Goal: Task Accomplishment & Management: Complete application form

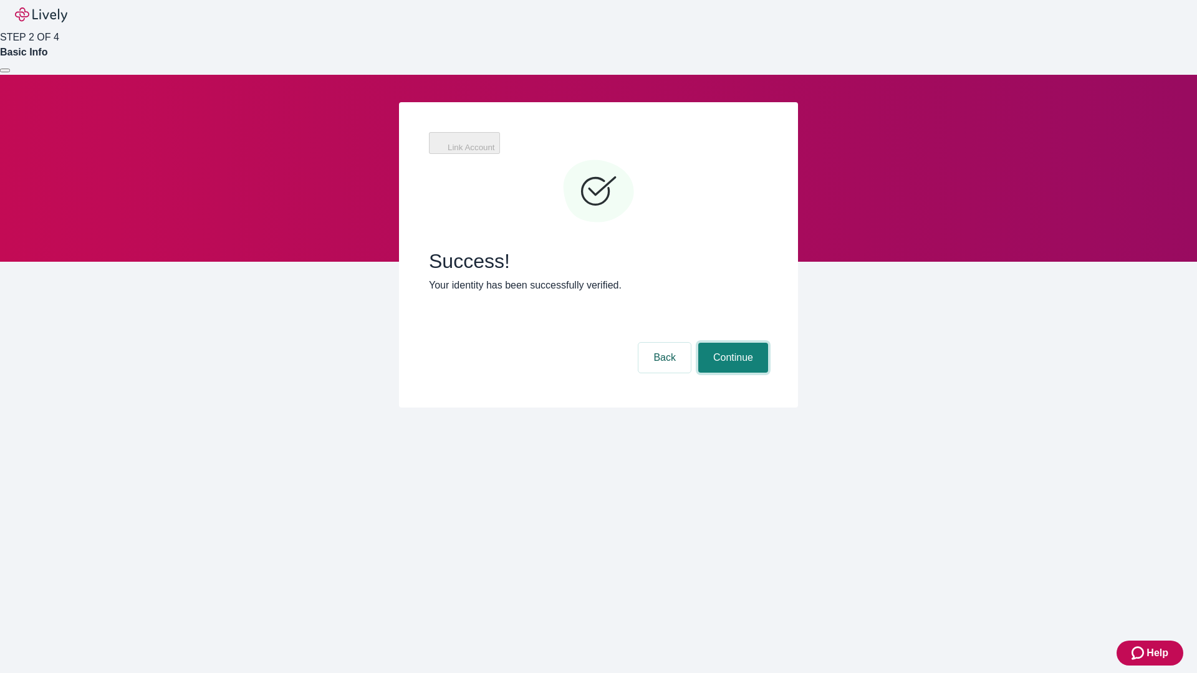
click at [731, 343] on button "Continue" at bounding box center [733, 358] width 70 height 30
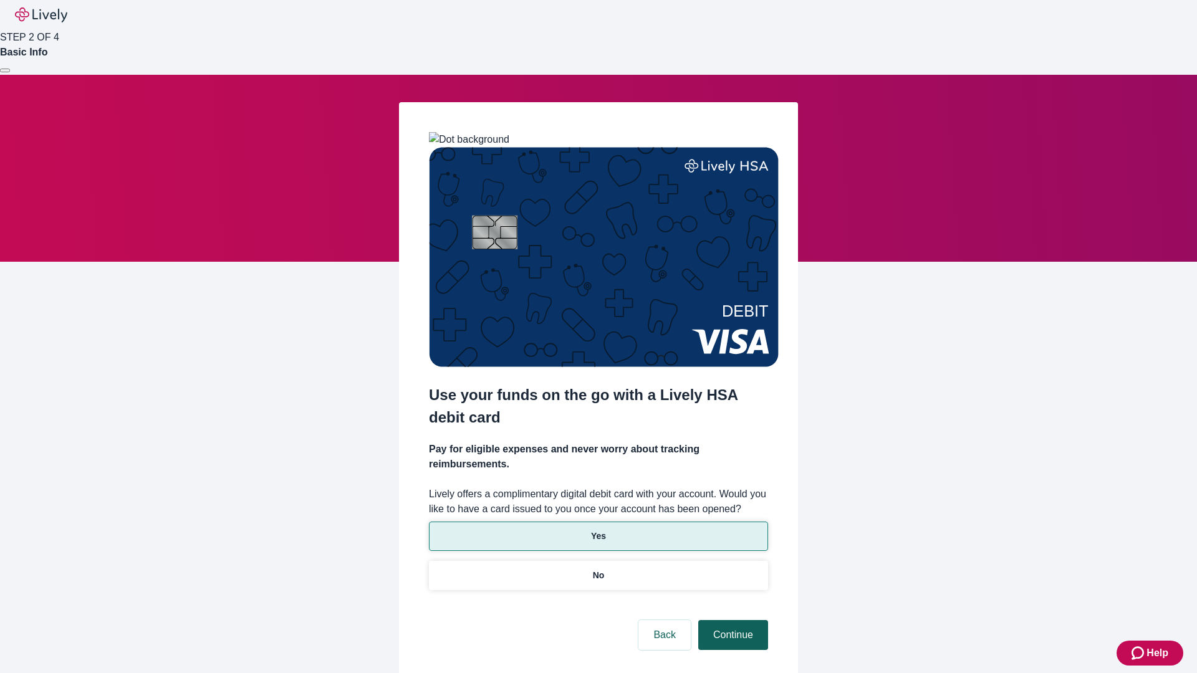
click at [598, 569] on p "No" at bounding box center [599, 575] width 12 height 13
click at [731, 620] on button "Continue" at bounding box center [733, 635] width 70 height 30
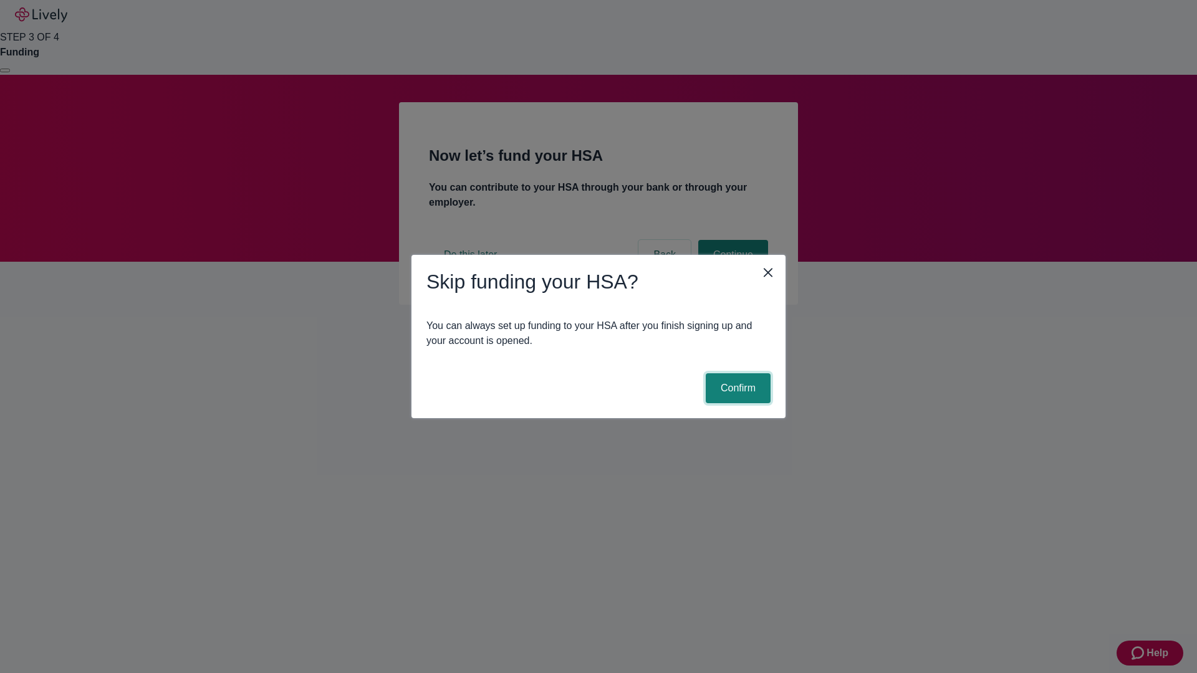
click at [736, 388] on button "Confirm" at bounding box center [738, 388] width 65 height 30
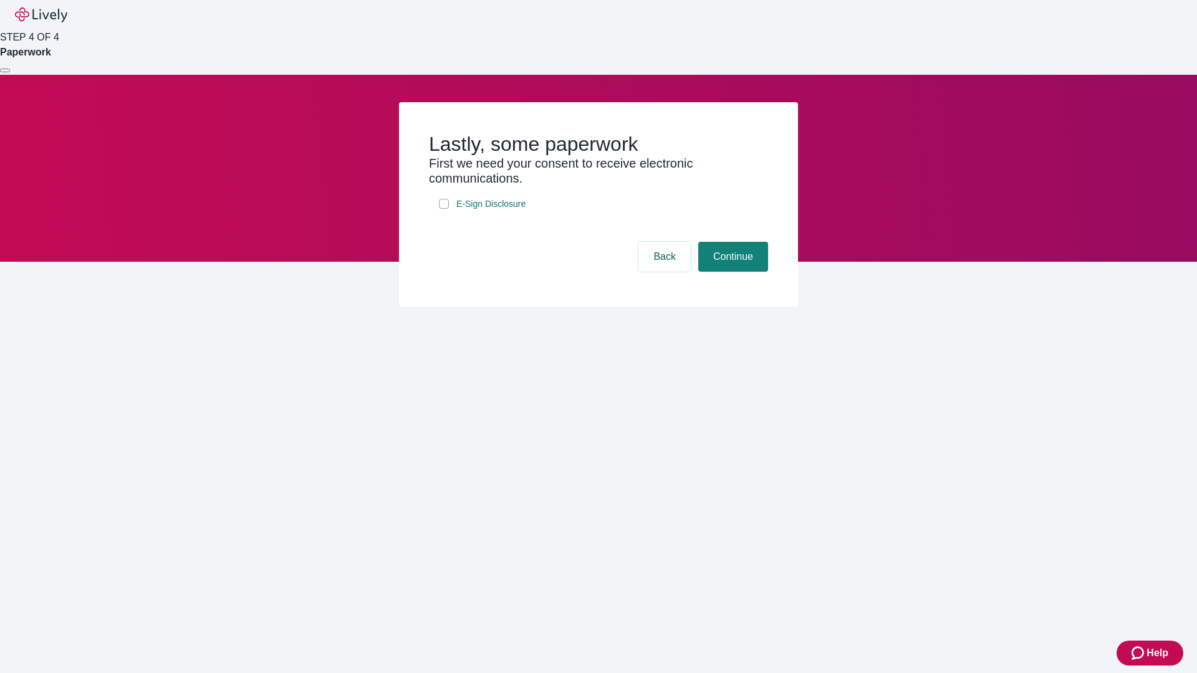
click at [444, 209] on input "E-Sign Disclosure" at bounding box center [444, 204] width 10 height 10
checkbox input "true"
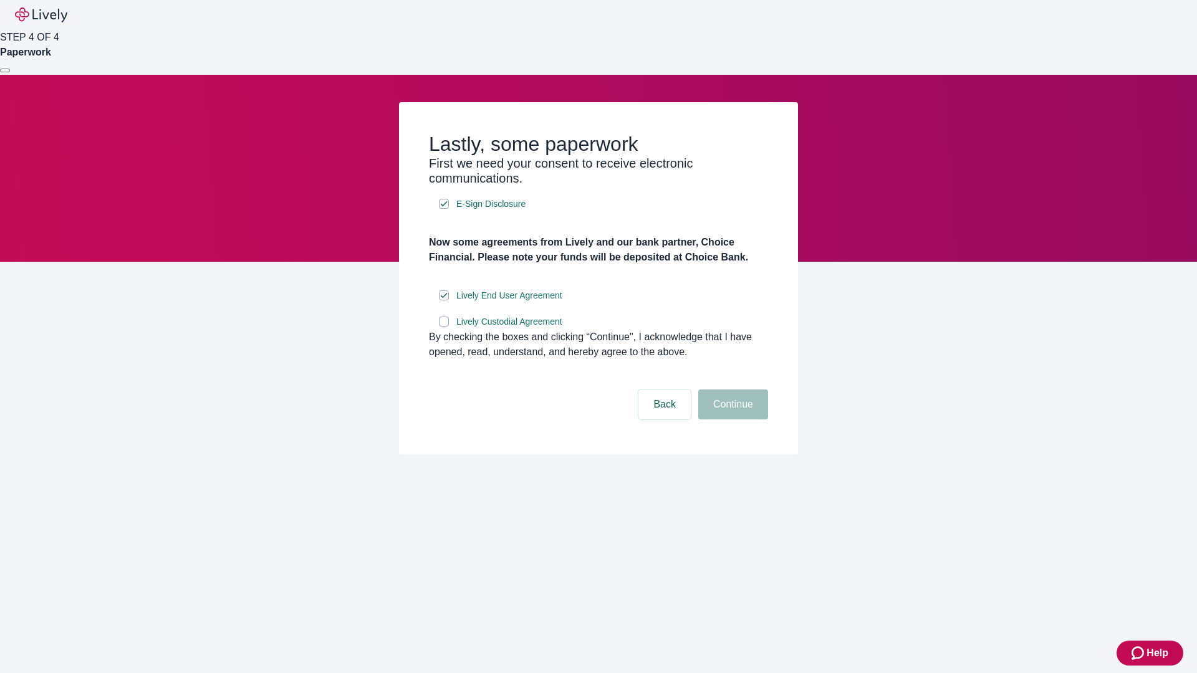
click at [444, 327] on input "Lively Custodial Agreement" at bounding box center [444, 322] width 10 height 10
checkbox input "true"
click at [731, 420] on button "Continue" at bounding box center [733, 405] width 70 height 30
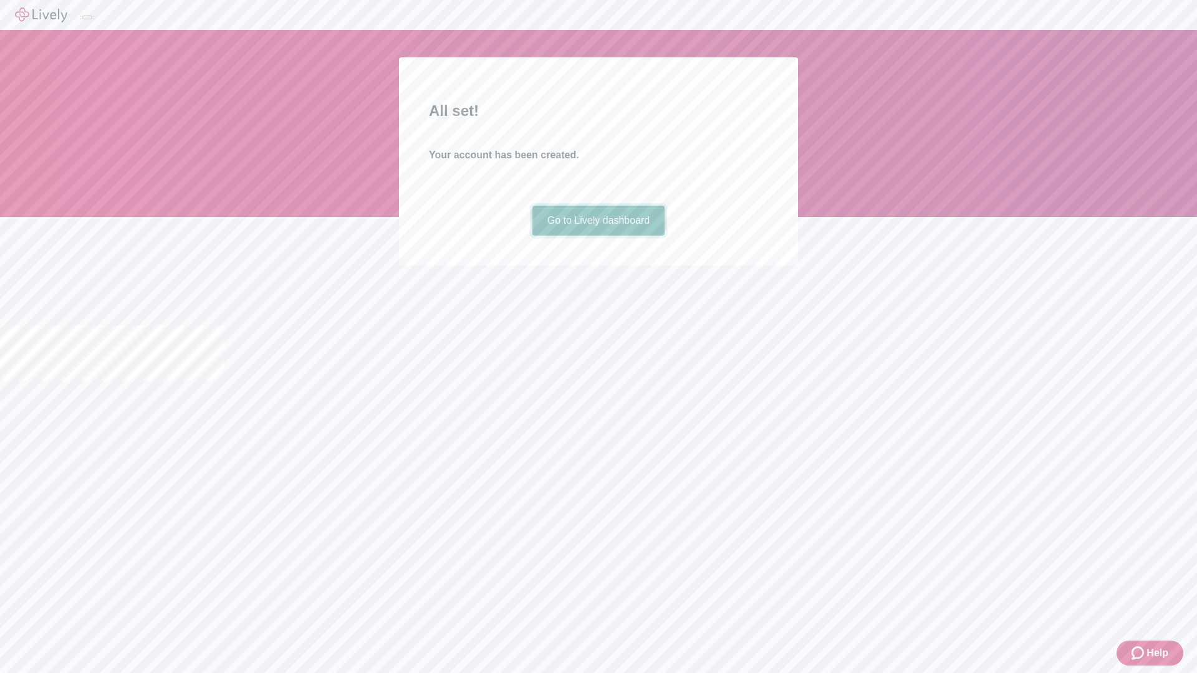
click at [598, 236] on link "Go to Lively dashboard" at bounding box center [598, 221] width 133 height 30
